Goal: Task Accomplishment & Management: Manage account settings

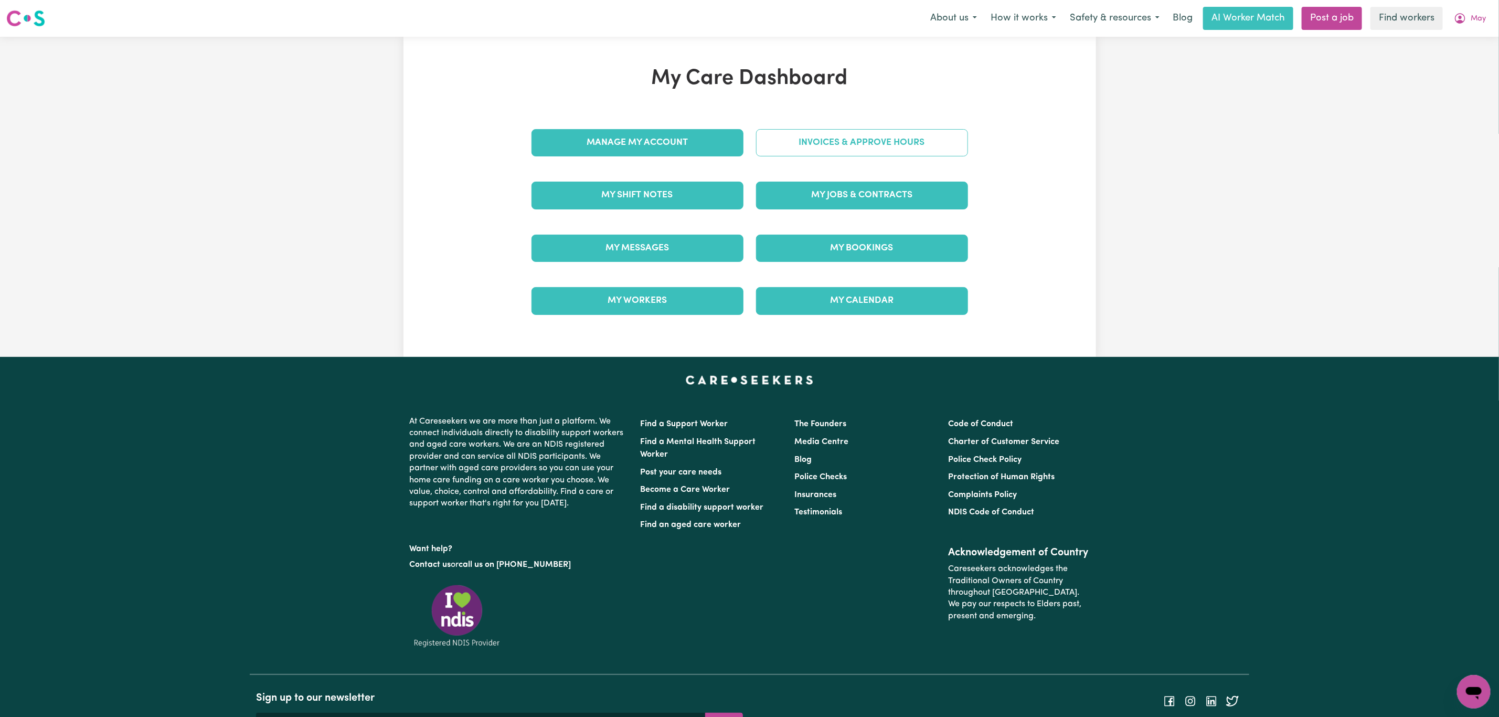
click at [803, 153] on link "Invoices & Approve Hours" at bounding box center [862, 142] width 212 height 27
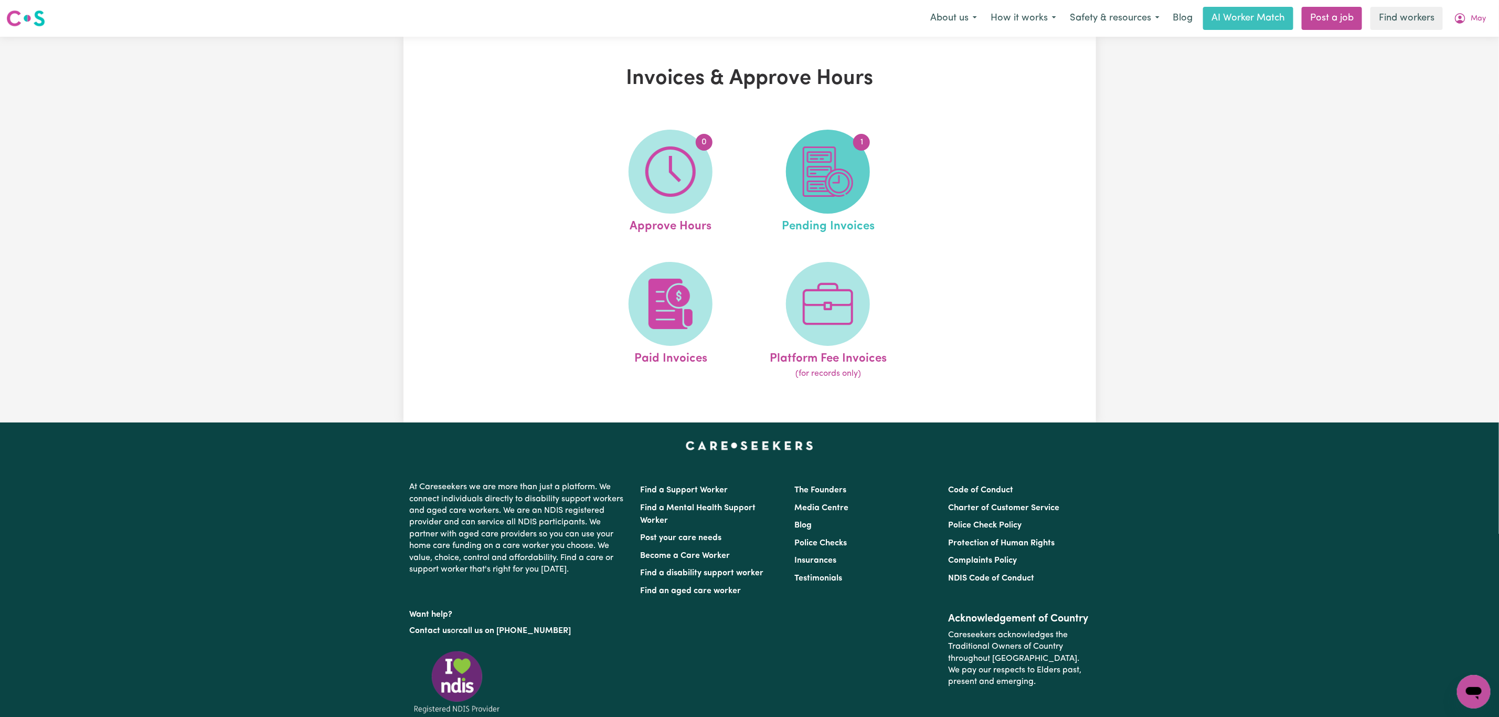
click at [837, 183] on img at bounding box center [828, 171] width 50 height 50
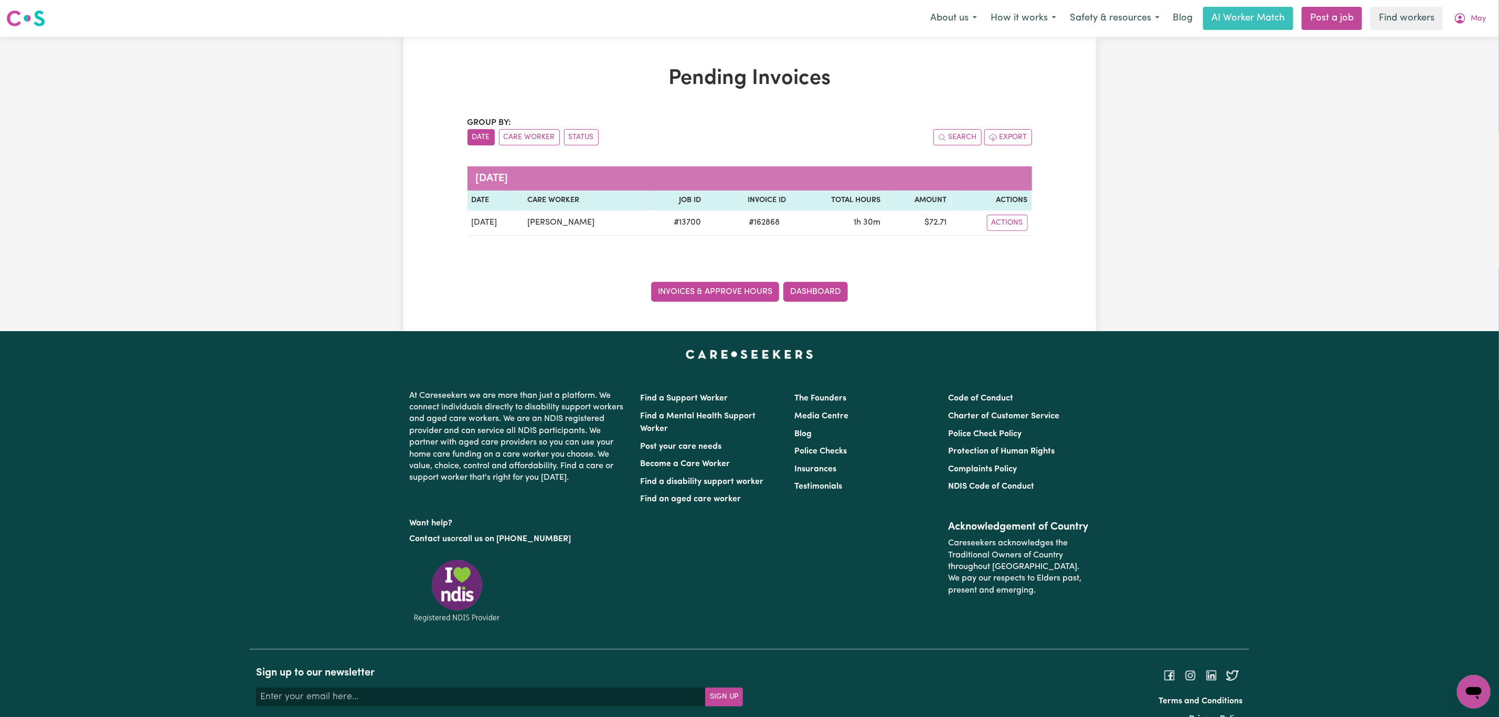
click at [721, 293] on link "Invoices & Approve Hours" at bounding box center [715, 292] width 128 height 20
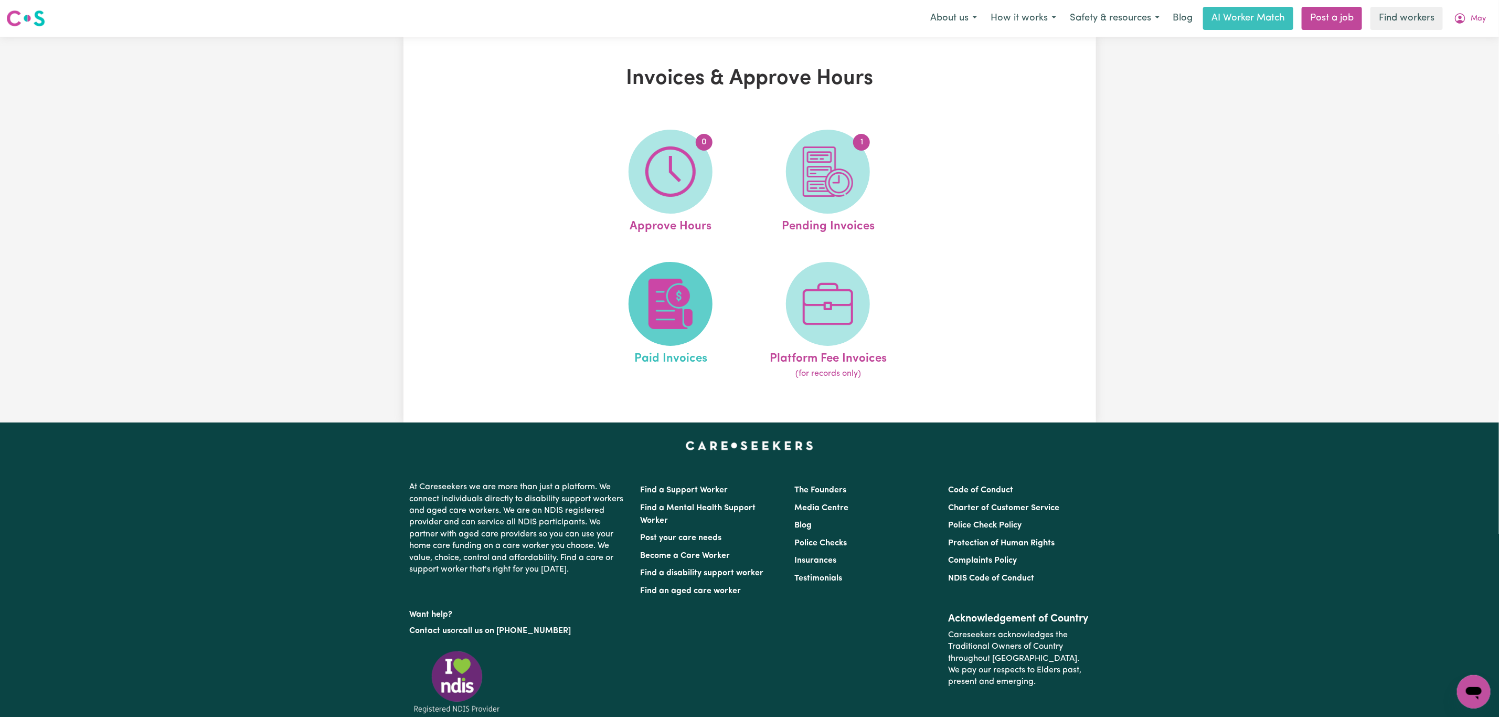
click at [685, 270] on span at bounding box center [670, 304] width 84 height 84
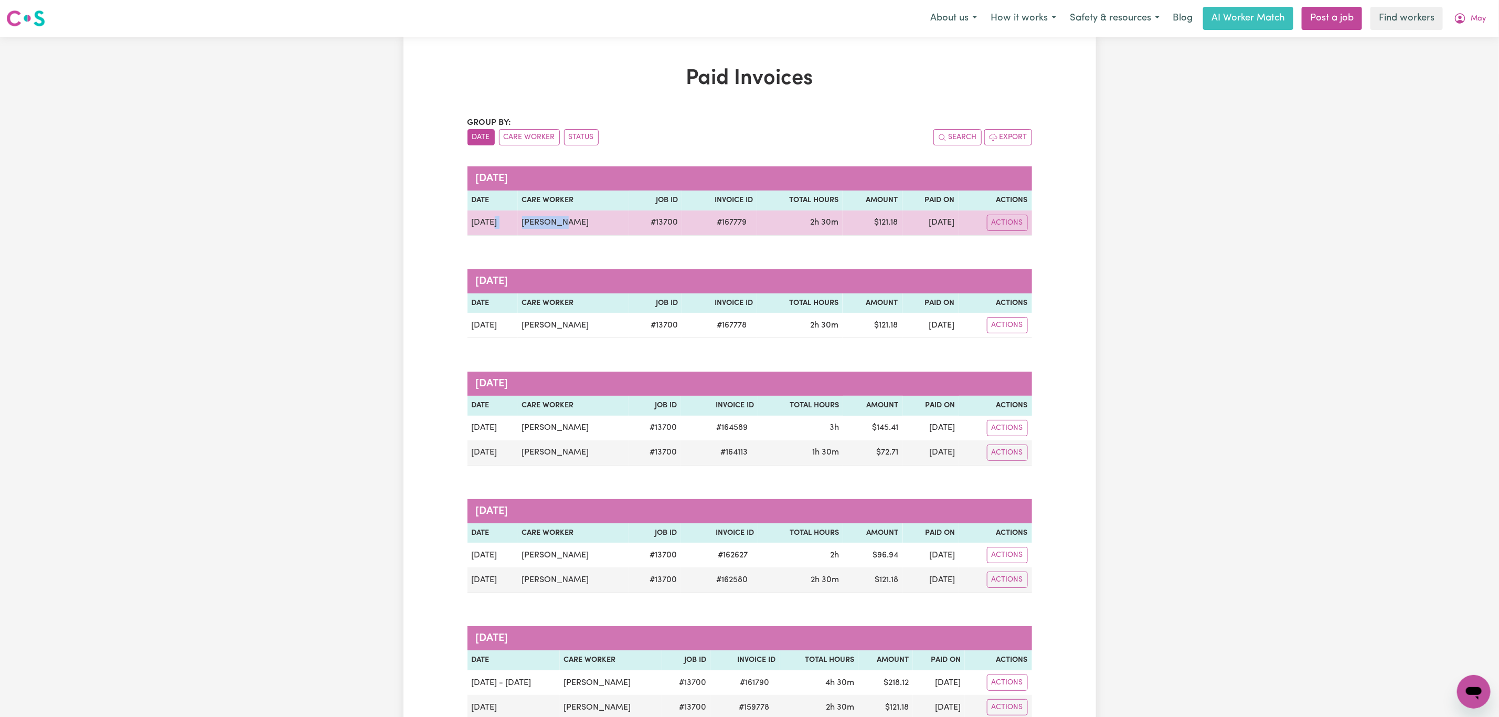
drag, startPoint x: 551, startPoint y: 229, endPoint x: 504, endPoint y: 223, distance: 47.5
click at [504, 223] on tr "[DATE] [PERSON_NAME] # 13700 # 167779 2h 30m $ 121.18 [DATE] Actions" at bounding box center [749, 222] width 564 height 25
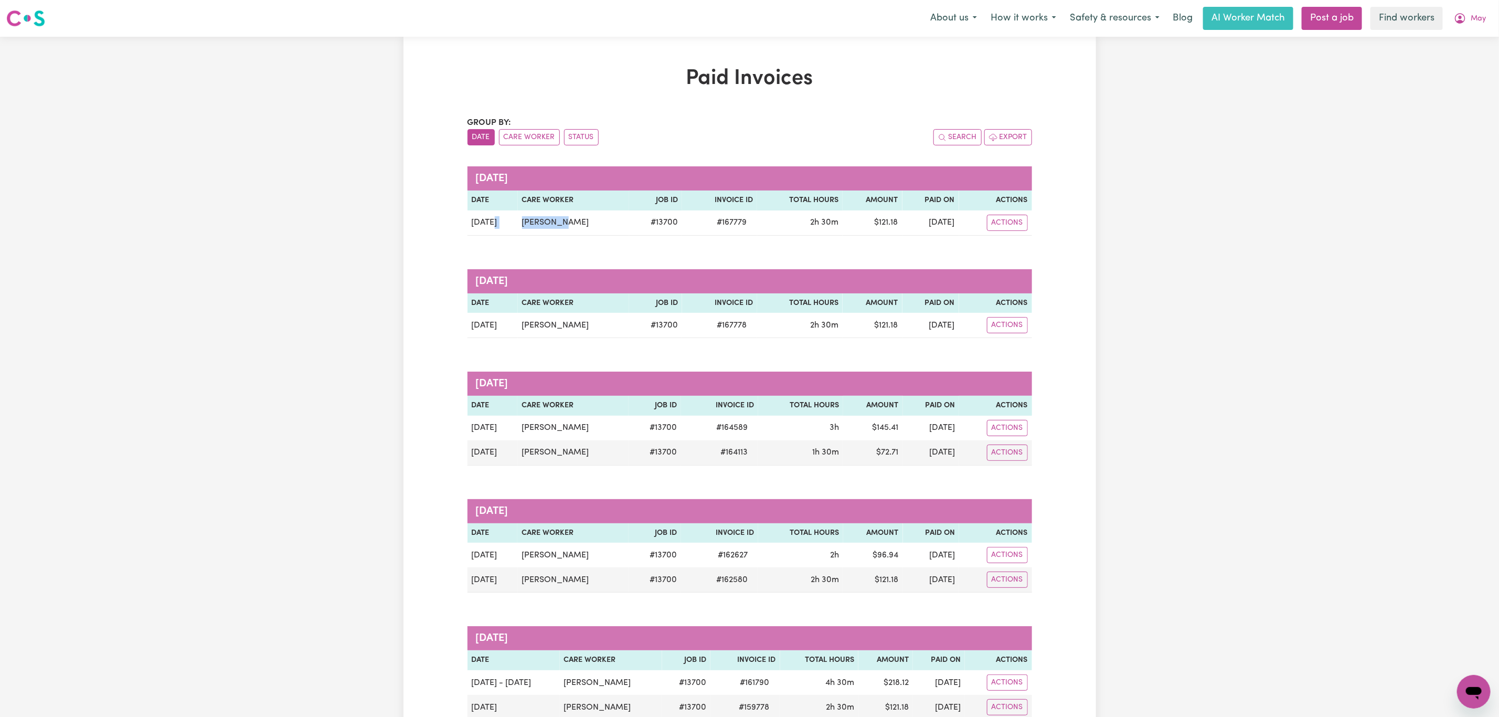
copy tr "[PERSON_NAME]"
click at [1476, 10] on button "May" at bounding box center [1470, 18] width 46 height 22
click at [1453, 63] on link "Logout" at bounding box center [1450, 60] width 83 height 20
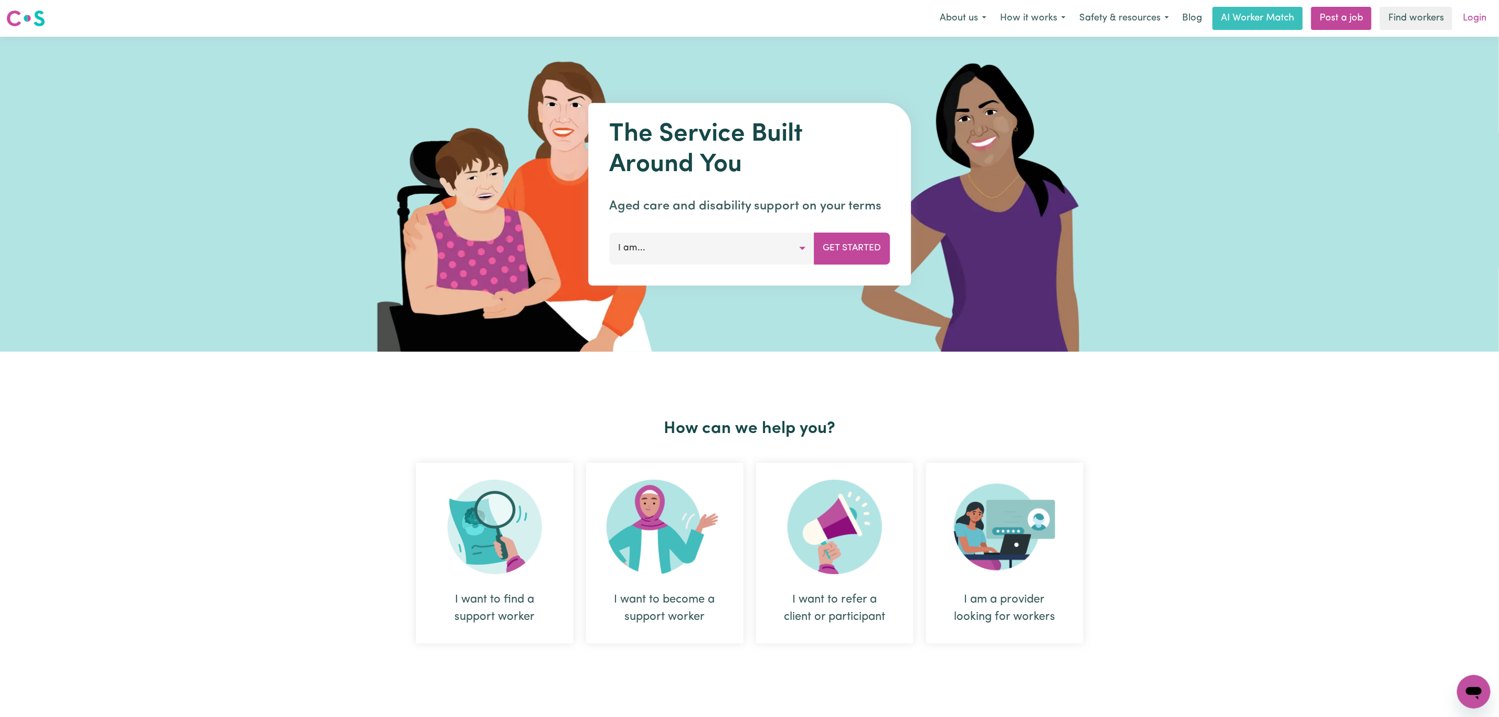
click at [1467, 13] on link "Login" at bounding box center [1474, 18] width 36 height 23
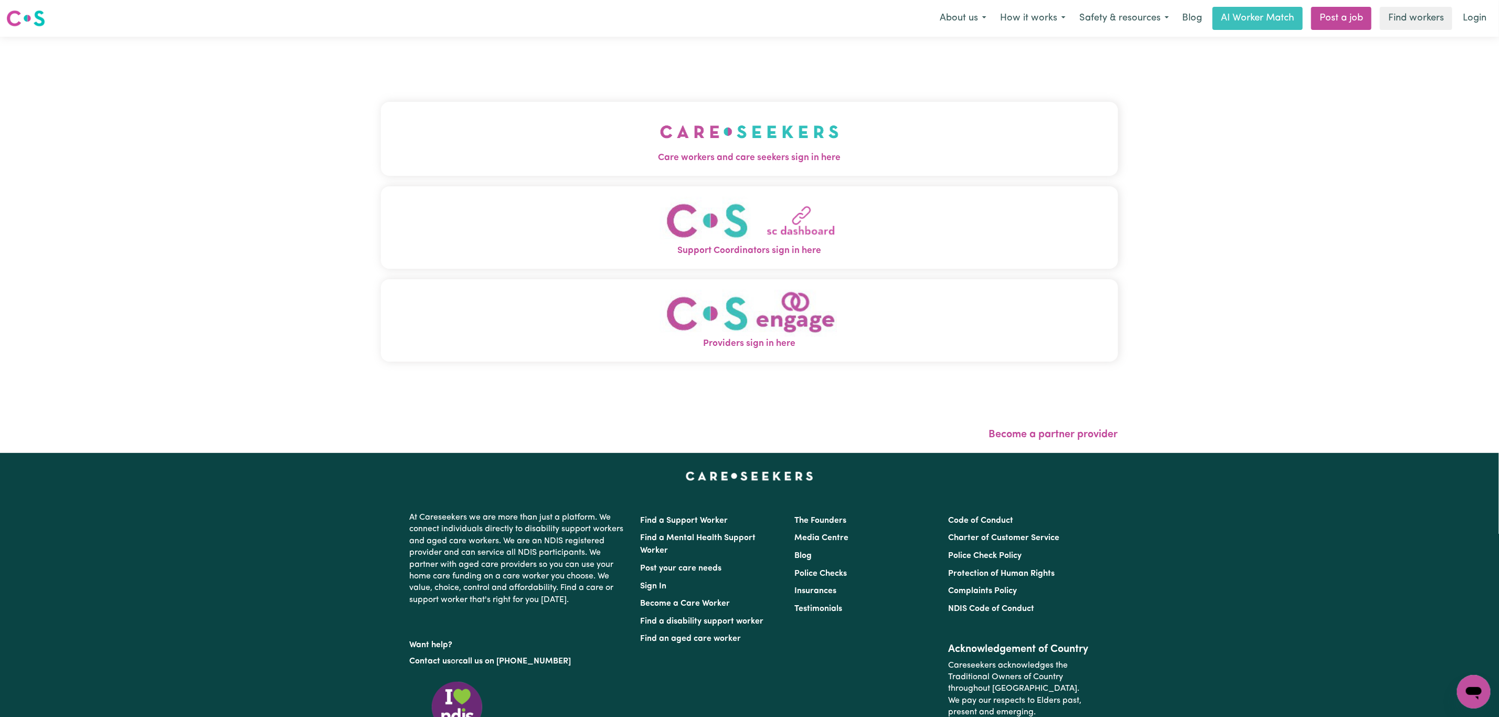
click at [434, 215] on button "Support Coordinators sign in here" at bounding box center [749, 227] width 737 height 82
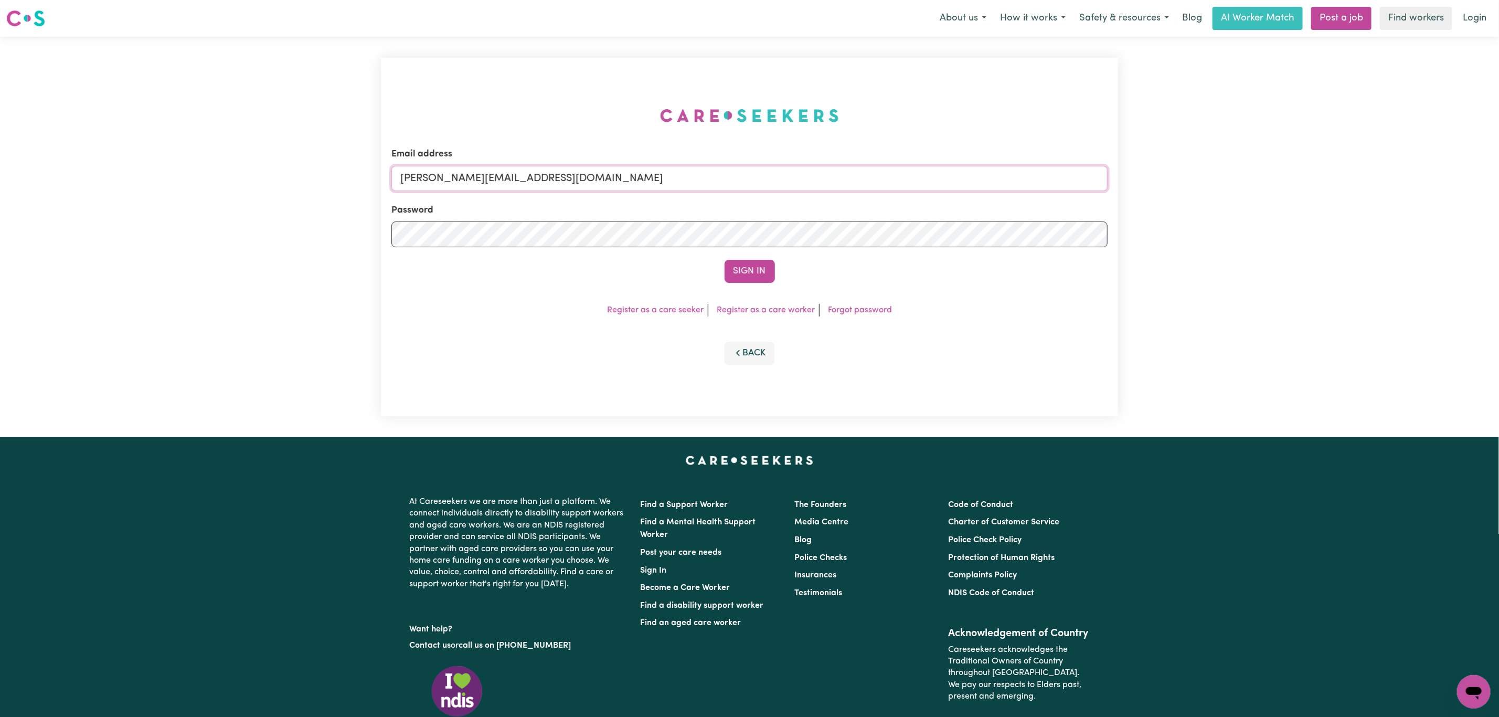
click at [466, 178] on input "[PERSON_NAME][EMAIL_ADDRESS][DOMAIN_NAME]" at bounding box center [749, 178] width 716 height 25
drag, startPoint x: 471, startPoint y: 183, endPoint x: 773, endPoint y: 197, distance: 303.0
click at [767, 181] on input "[EMAIL_ADDRESS][PERSON_NAME][DOMAIN_NAME]" at bounding box center [749, 178] width 716 height 25
type input "superuser~[EMAIL_ADDRESS][DOMAIN_NAME]"
click at [740, 269] on button "Sign In" at bounding box center [749, 271] width 50 height 23
